Goal: Transaction & Acquisition: Download file/media

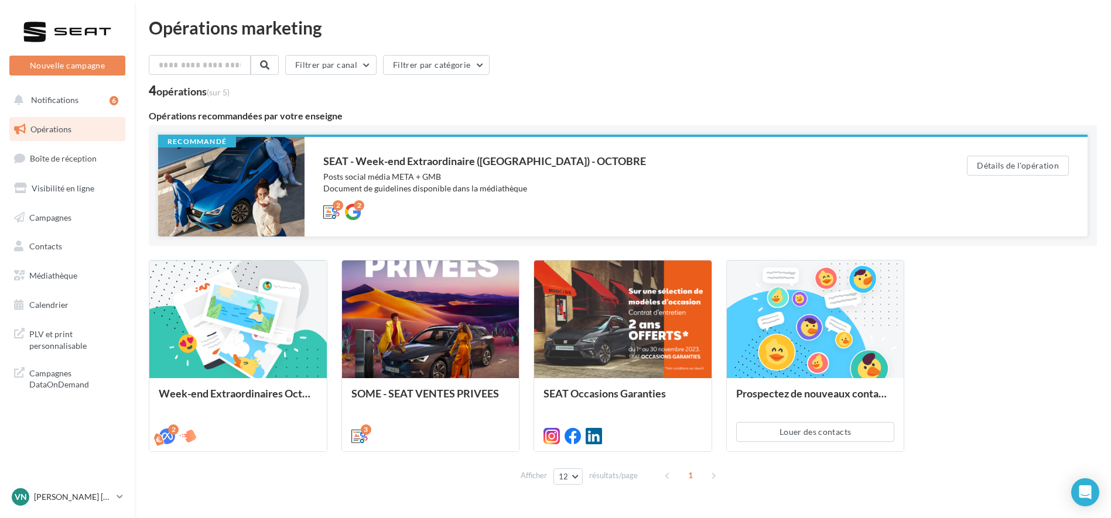
click at [213, 207] on div at bounding box center [231, 187] width 146 height 100
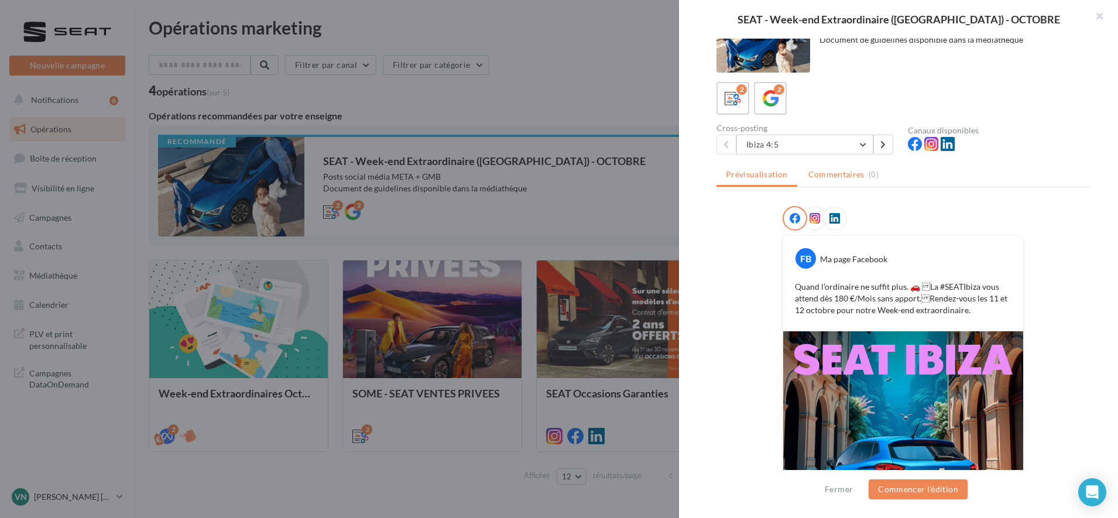
scroll to position [21, 0]
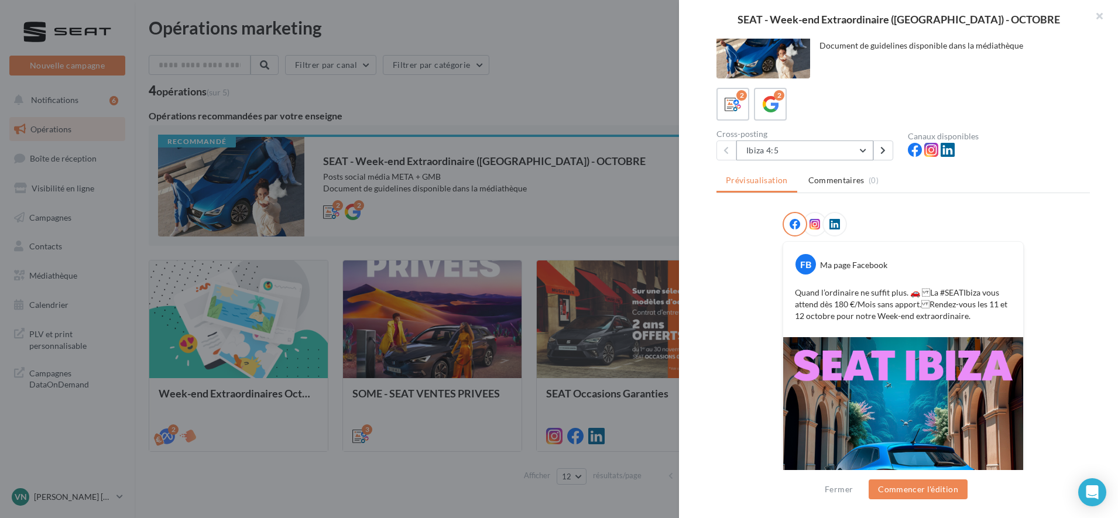
click at [811, 152] on button "Ibiza 4:5" at bounding box center [805, 151] width 137 height 20
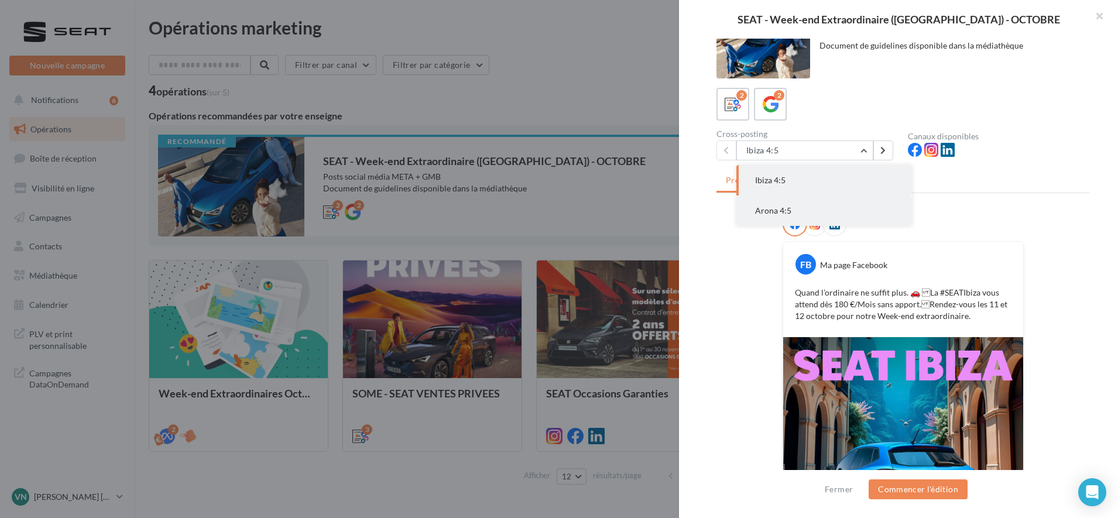
click at [790, 214] on button "Arona 4:5" at bounding box center [825, 211] width 176 height 30
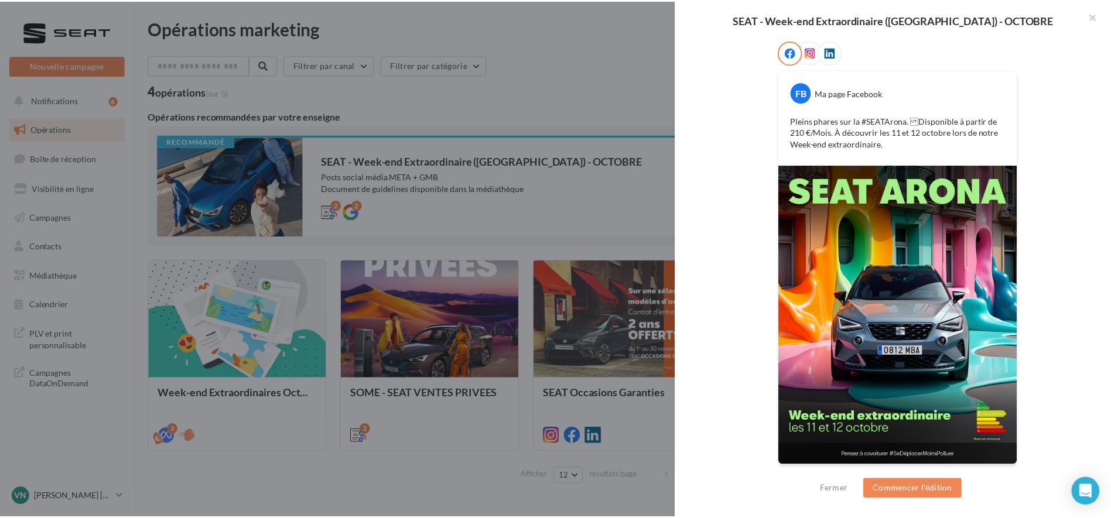
scroll to position [192, 0]
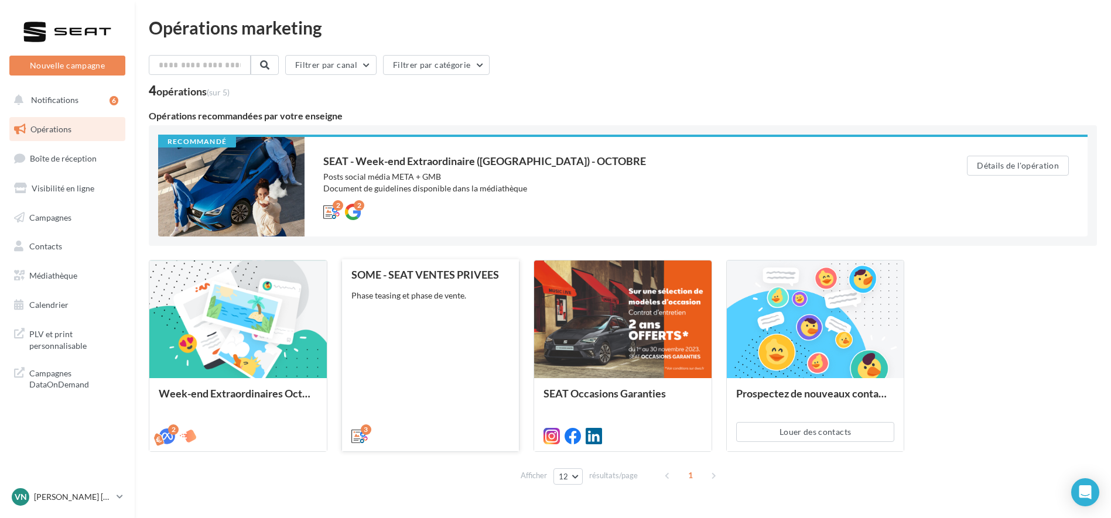
scroll to position [31, 0]
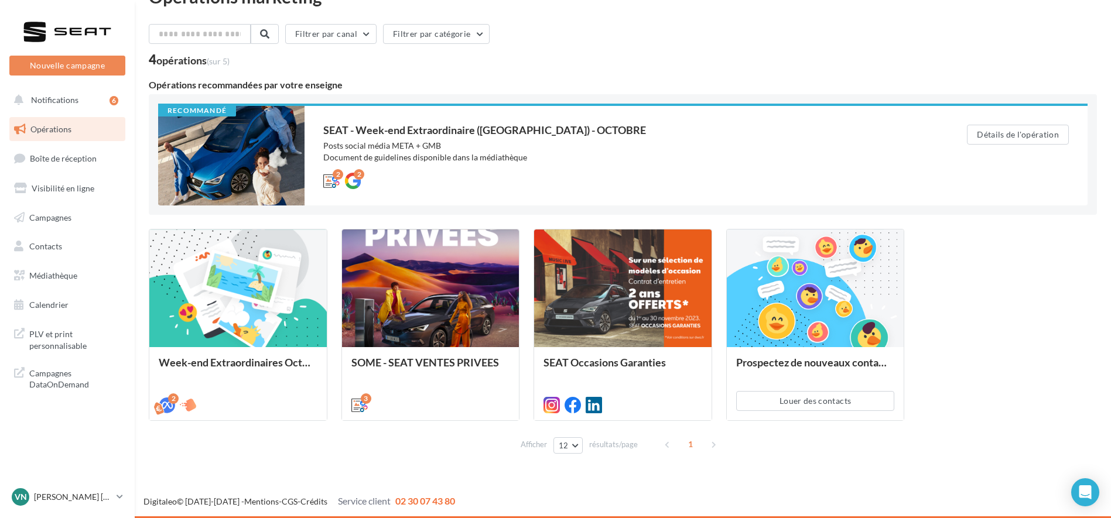
click at [74, 124] on link "Opérations" at bounding box center [67, 129] width 121 height 25
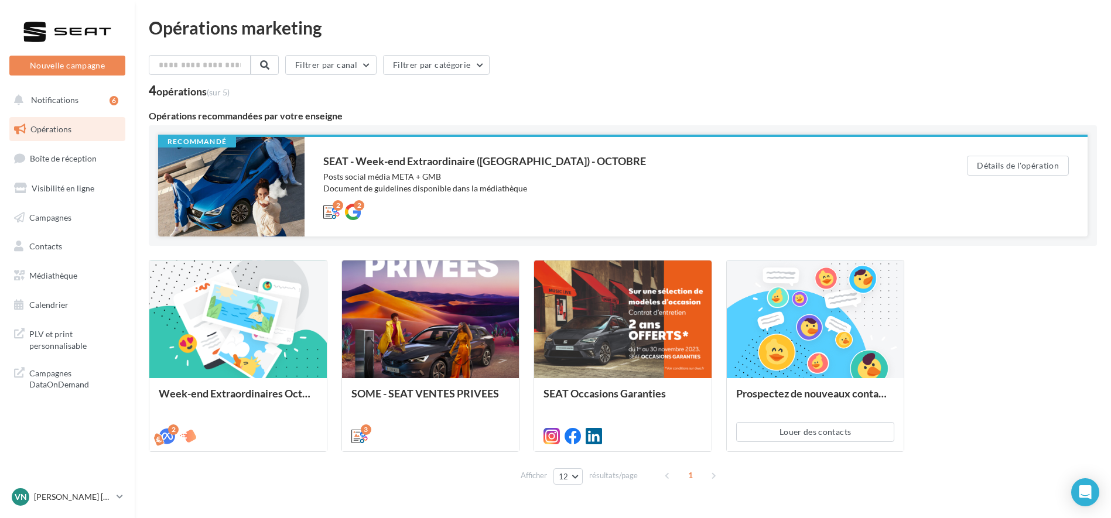
click at [314, 203] on div "SEAT - Week-end Extraordinaire (JPO) - OCTOBRE Posts social média META + GMB Do…" at bounding box center [626, 187] width 644 height 100
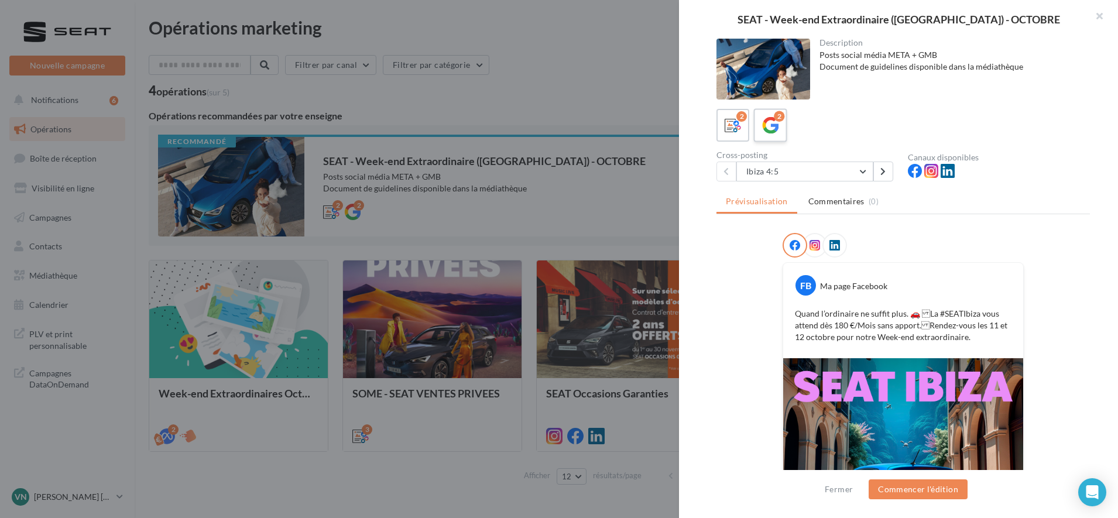
click at [776, 126] on icon at bounding box center [770, 125] width 17 height 17
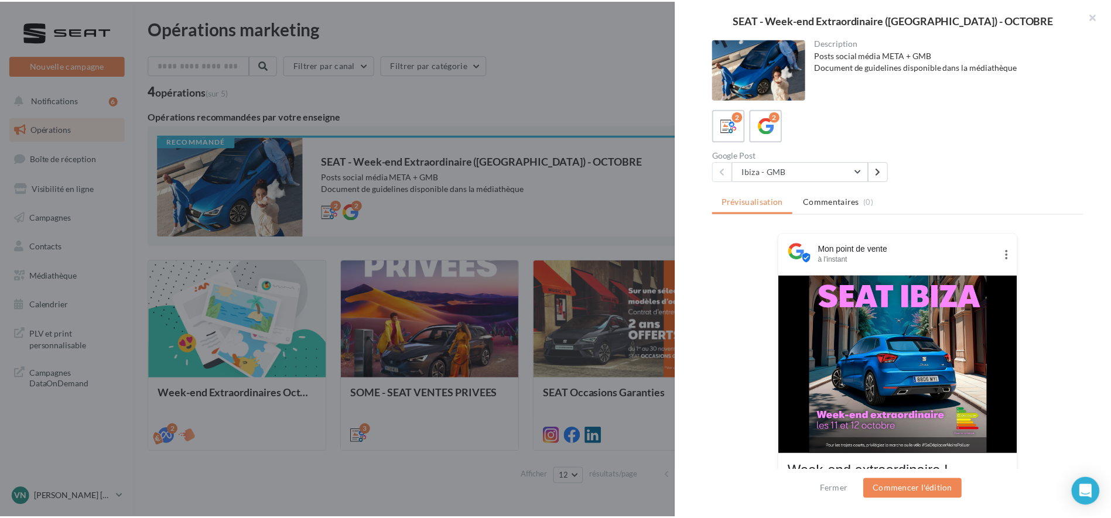
scroll to position [114, 0]
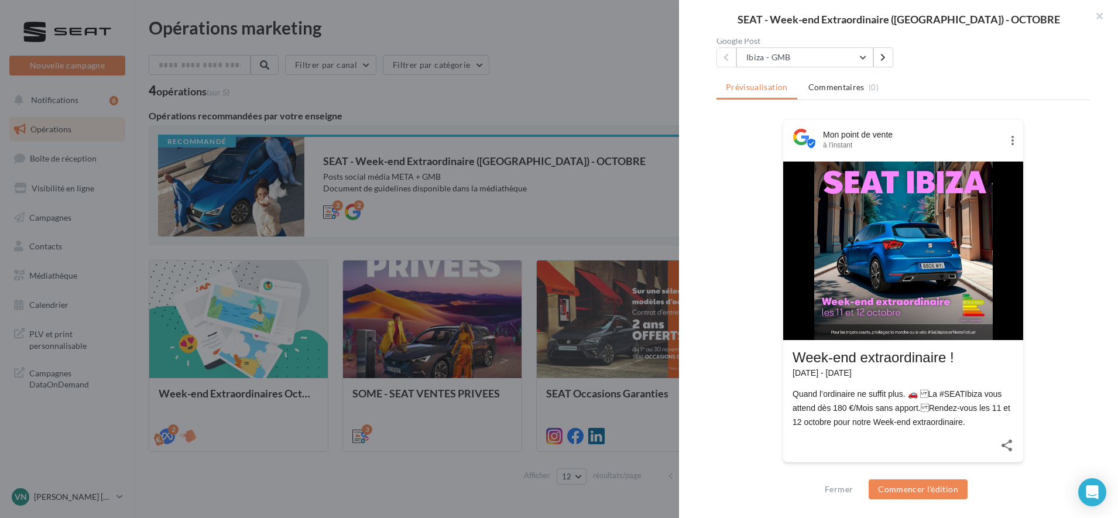
click at [467, 111] on div at bounding box center [559, 259] width 1118 height 518
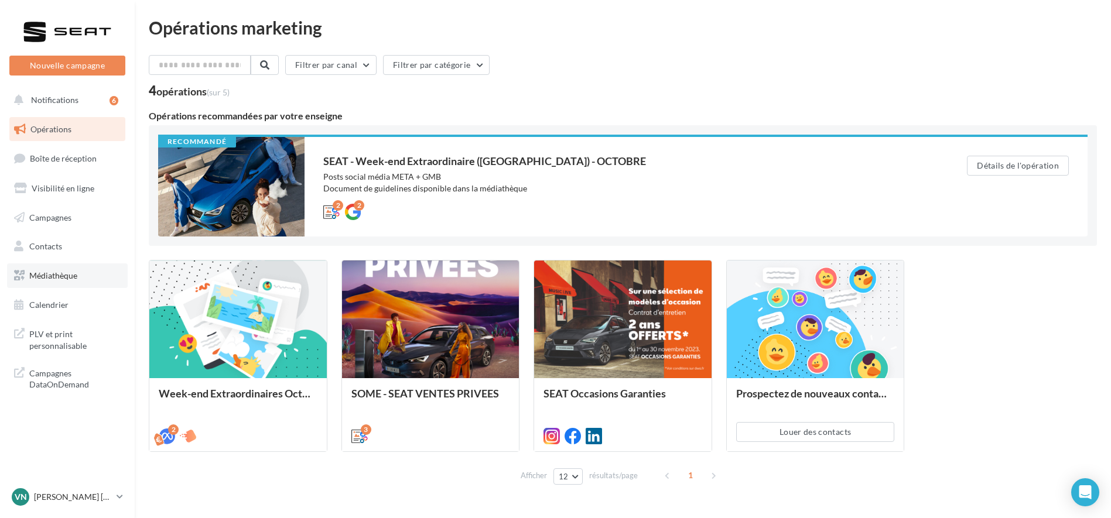
click at [44, 278] on span "Médiathèque" at bounding box center [53, 276] width 48 height 10
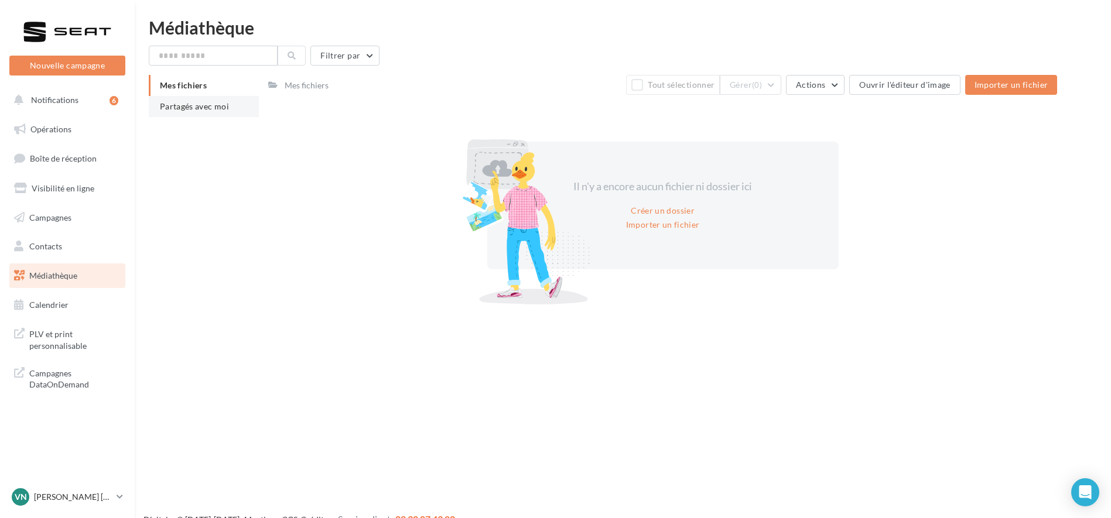
click at [201, 108] on span "Partagés avec moi" at bounding box center [194, 106] width 69 height 10
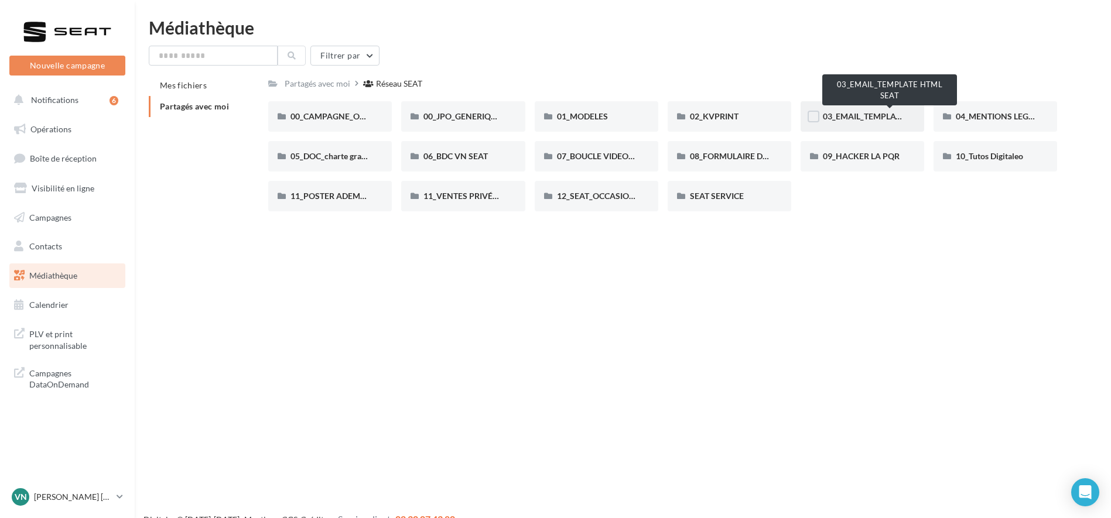
click at [850, 117] on span "03_EMAIL_TEMPLATE HTML SEAT" at bounding box center [887, 116] width 128 height 10
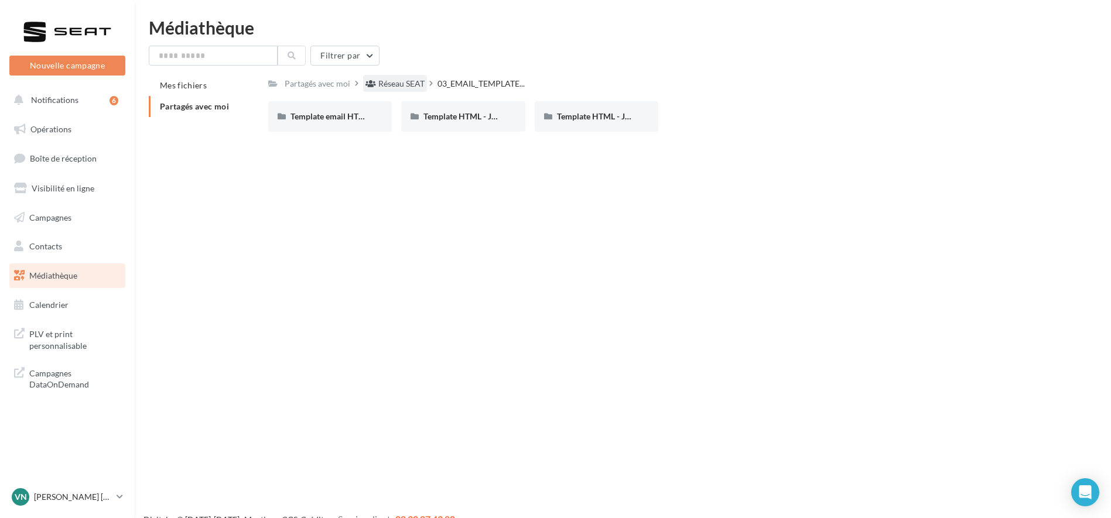
click at [415, 83] on div "Réseau SEAT" at bounding box center [401, 84] width 46 height 12
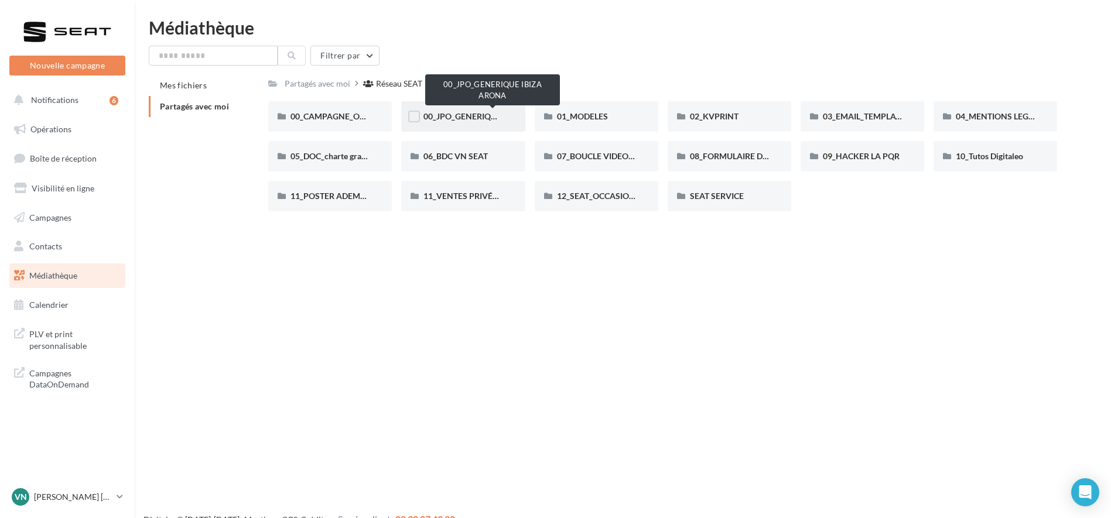
click at [489, 118] on span "00_JPO_GENERIQUE IBIZA ARONA" at bounding box center [489, 116] width 132 height 10
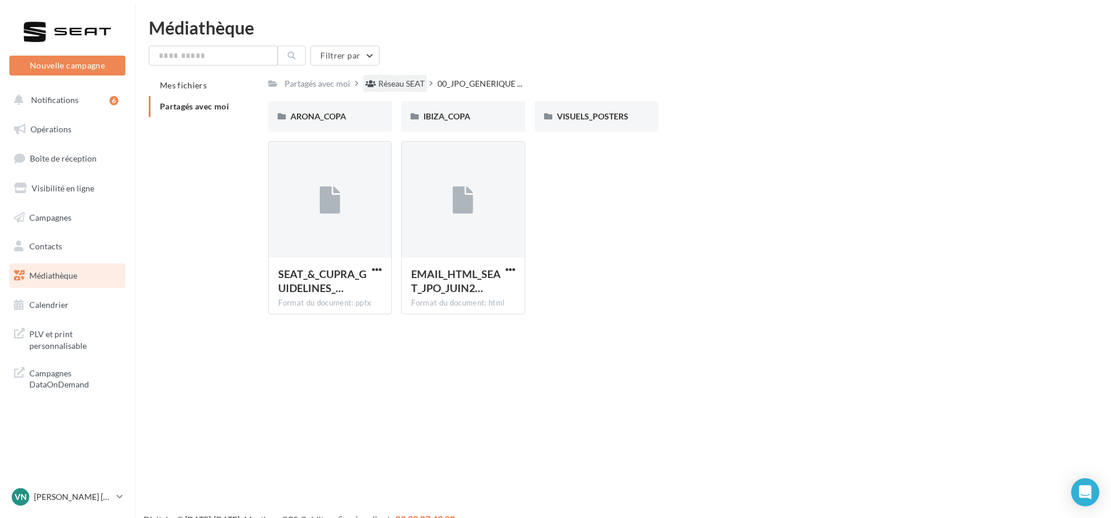
click at [401, 84] on div "Réseau SEAT" at bounding box center [401, 84] width 46 height 12
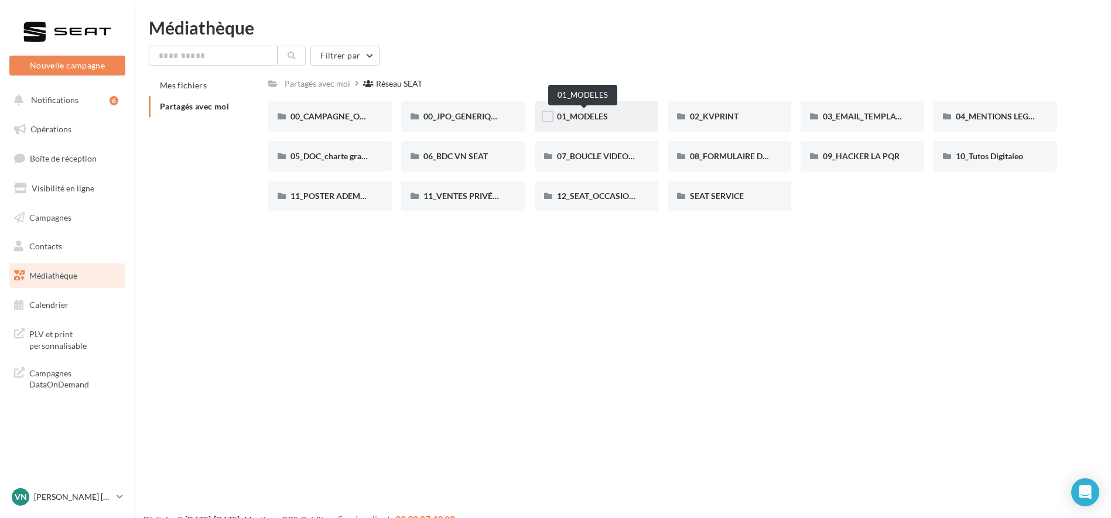
click at [600, 121] on span "01_MODELES" at bounding box center [582, 116] width 51 height 10
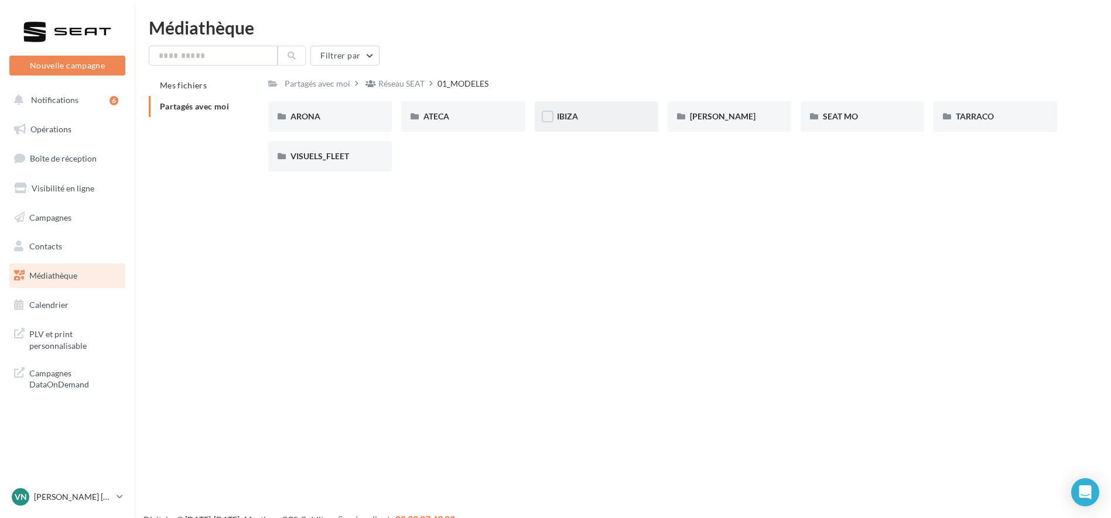
click at [587, 120] on div "IBIZA" at bounding box center [596, 117] width 79 height 12
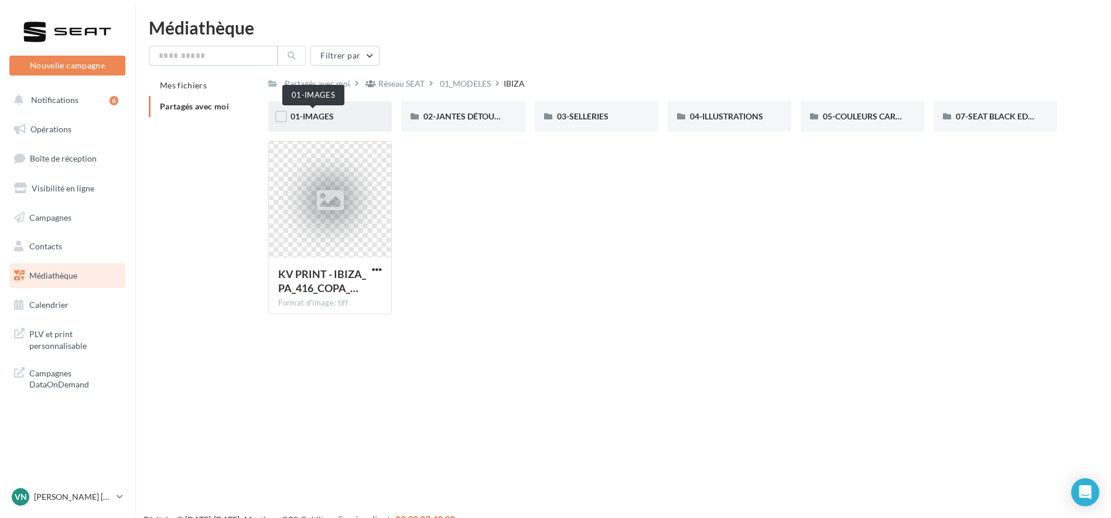
click at [333, 117] on span "01-IMAGES" at bounding box center [311, 116] width 43 height 10
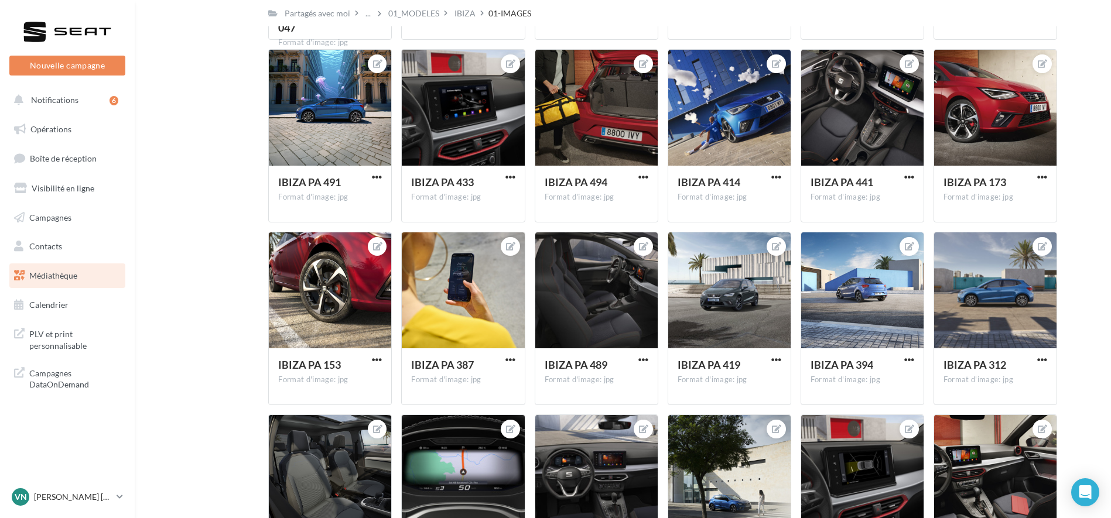
scroll to position [3522, 0]
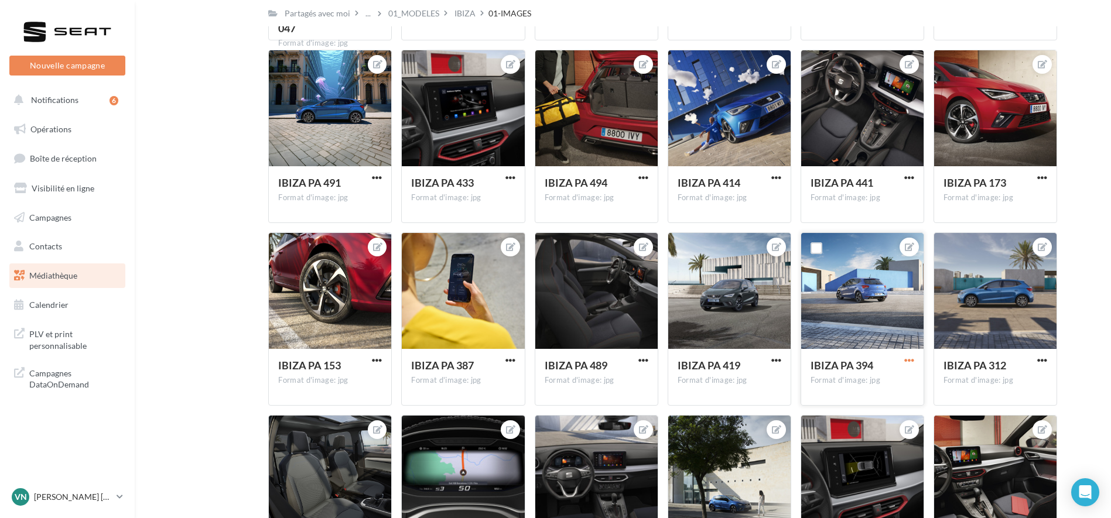
click at [905, 362] on span "button" at bounding box center [909, 360] width 10 height 10
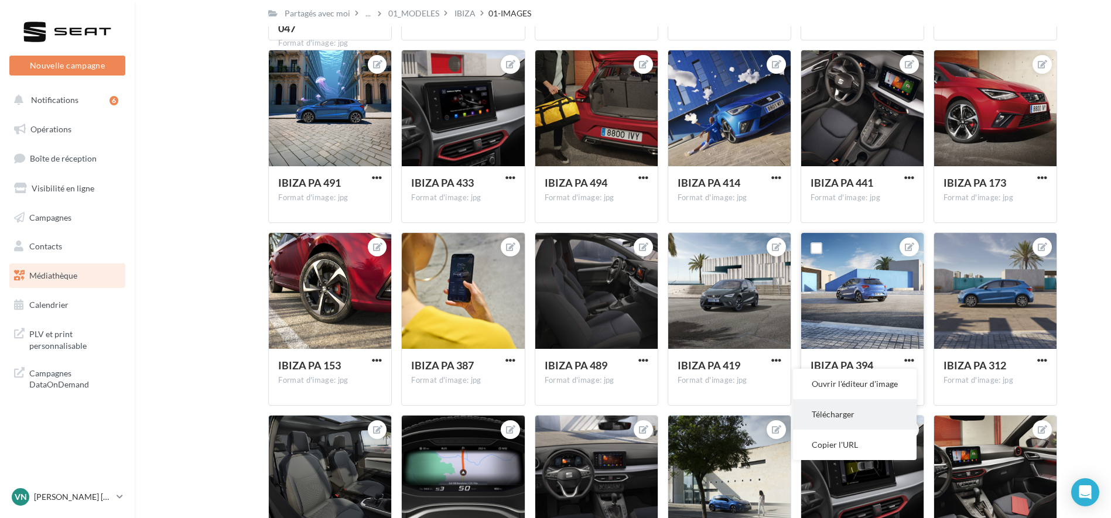
click at [837, 413] on button "Télécharger" at bounding box center [855, 414] width 124 height 30
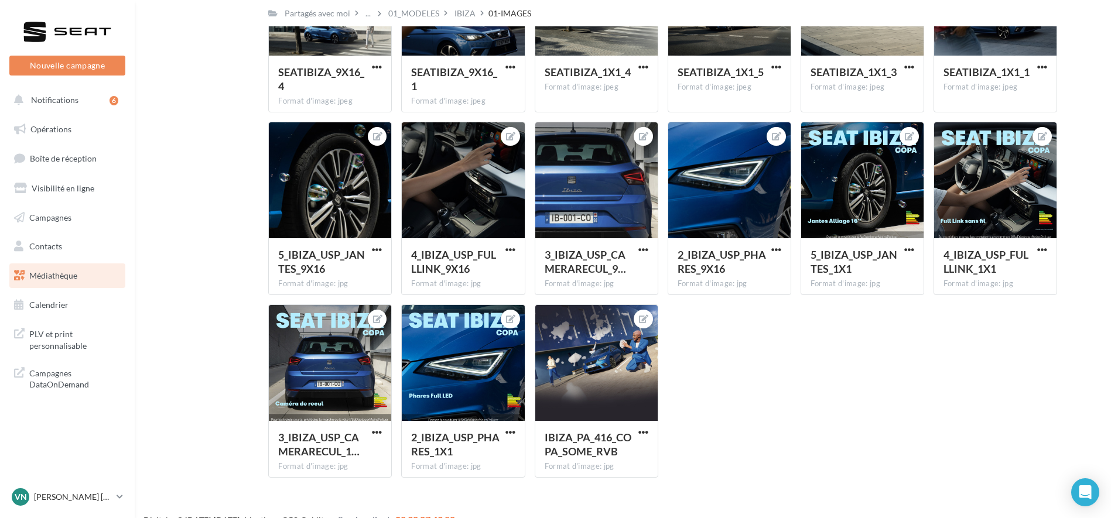
scroll to position [6027, 0]
